Goal: Find specific page/section: Find specific page/section

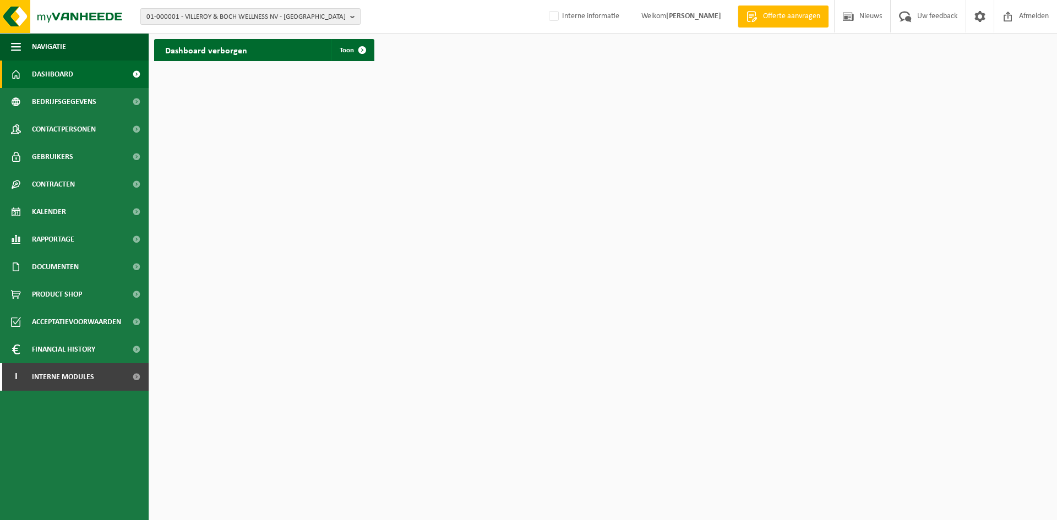
click at [248, 17] on span "01-000001 - VILLEROY & BOCH WELLNESS NV - [GEOGRAPHIC_DATA]" at bounding box center [245, 17] width 199 height 17
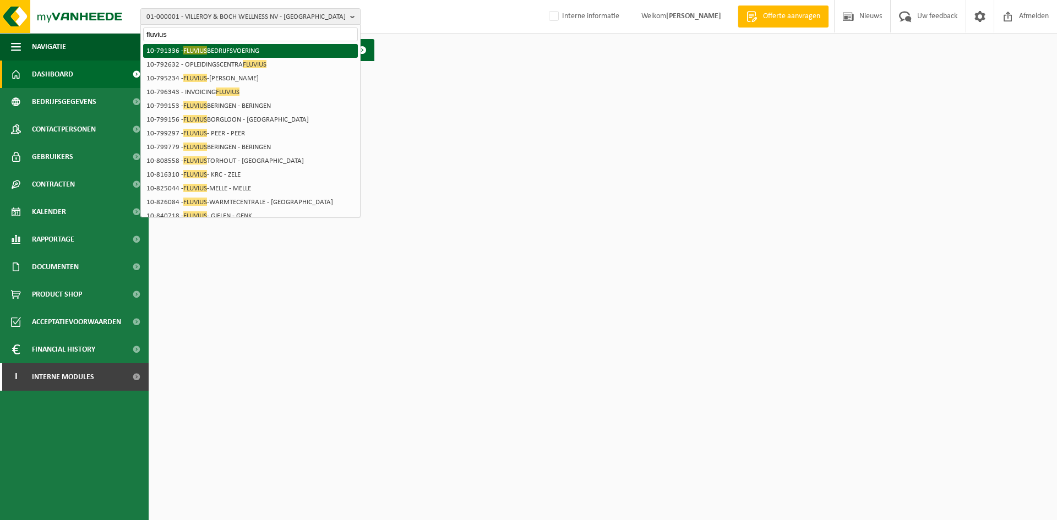
type input "fluvius"
click at [250, 50] on li "10-791336 - FLUVIUS BEDRIJFSVOERING" at bounding box center [250, 51] width 215 height 14
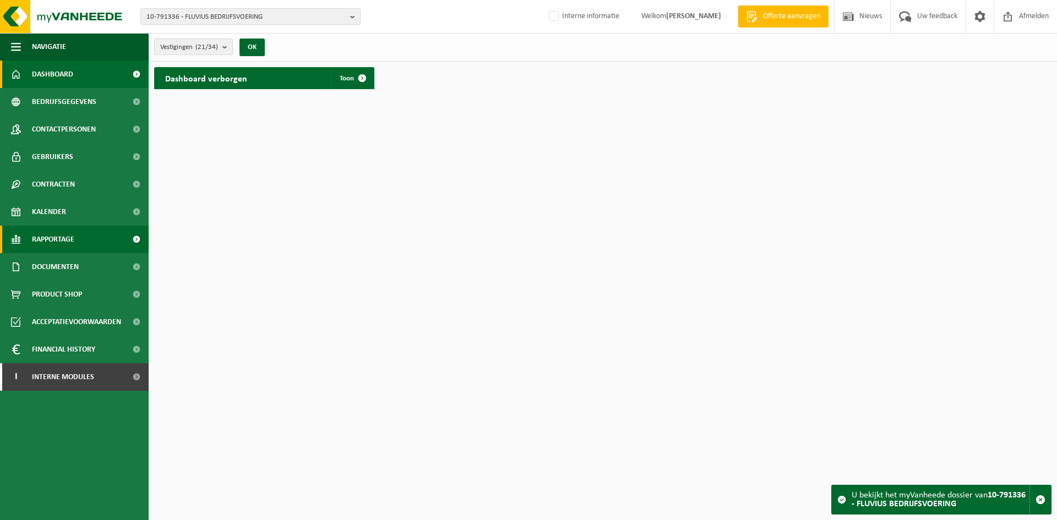
click at [80, 238] on link "Rapportage" at bounding box center [74, 240] width 149 height 28
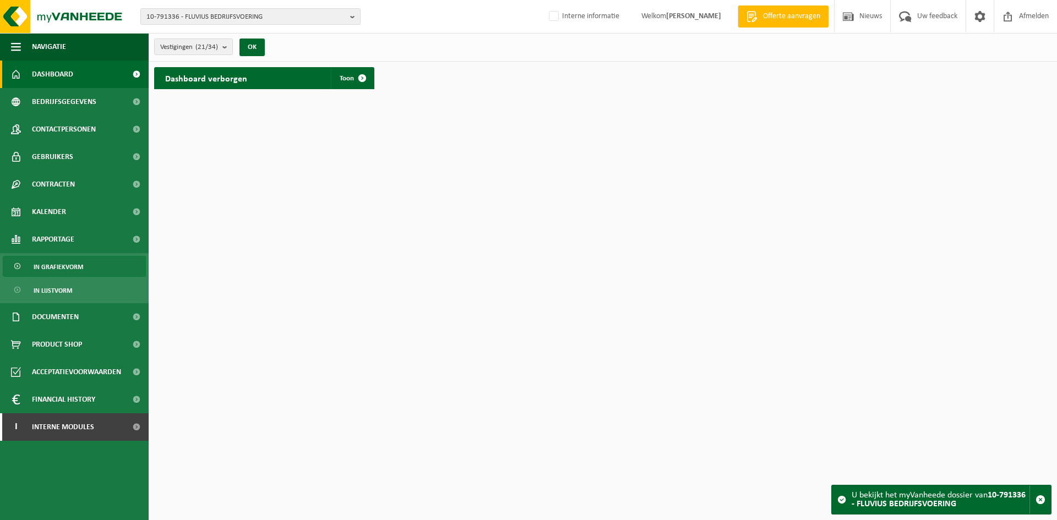
click at [64, 269] on span "In grafiekvorm" at bounding box center [59, 266] width 50 height 21
